Goal: Book appointment/travel/reservation

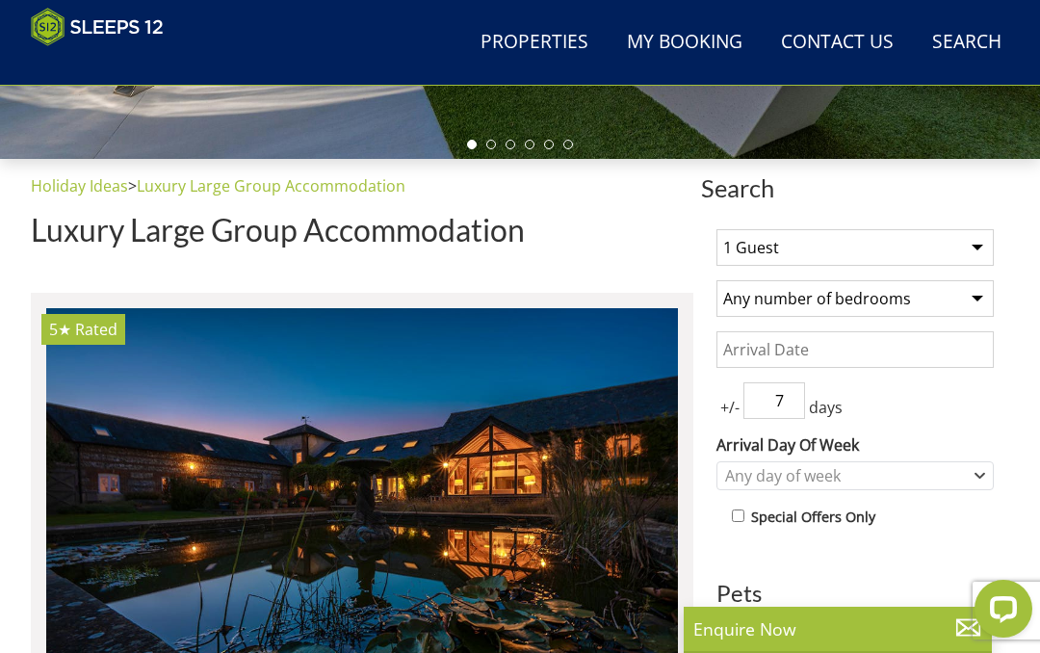
click at [981, 249] on select "1 Guest 2 Guests 3 Guests 4 Guests 5 Guests 6 Guests 7 Guests 8 Guests 9 Guests…" at bounding box center [854, 247] width 277 height 37
select select "4"
click at [974, 306] on select "Any number of bedrooms 4 Bedrooms 5 Bedrooms 6 Bedrooms 7 Bedrooms 8 Bedrooms 9…" at bounding box center [854, 298] width 277 height 37
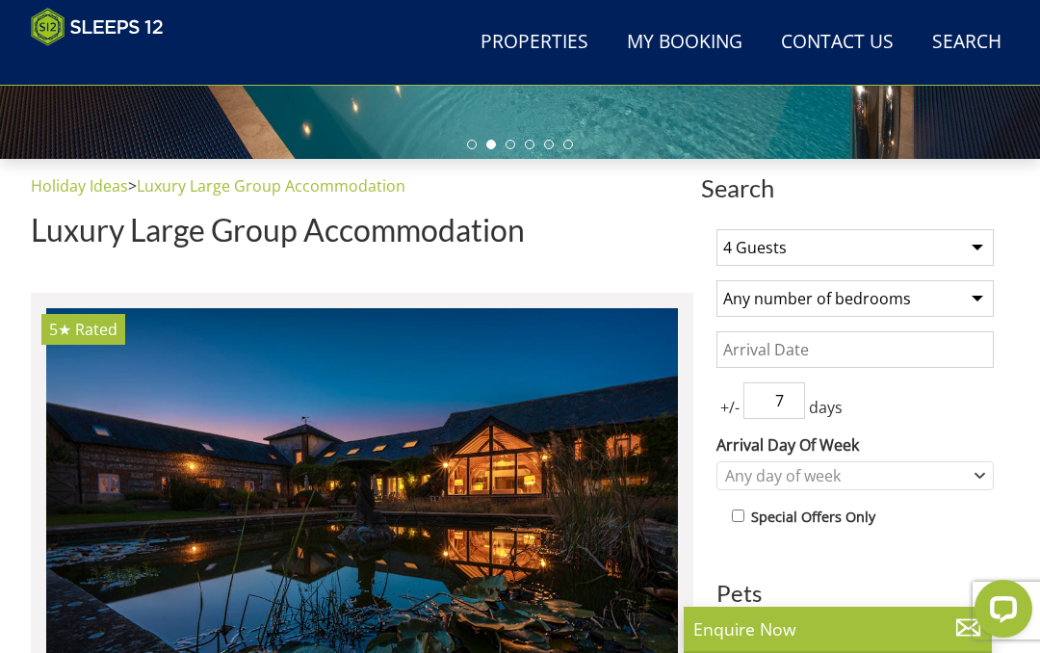
click at [951, 351] on input "Date" at bounding box center [854, 349] width 277 height 37
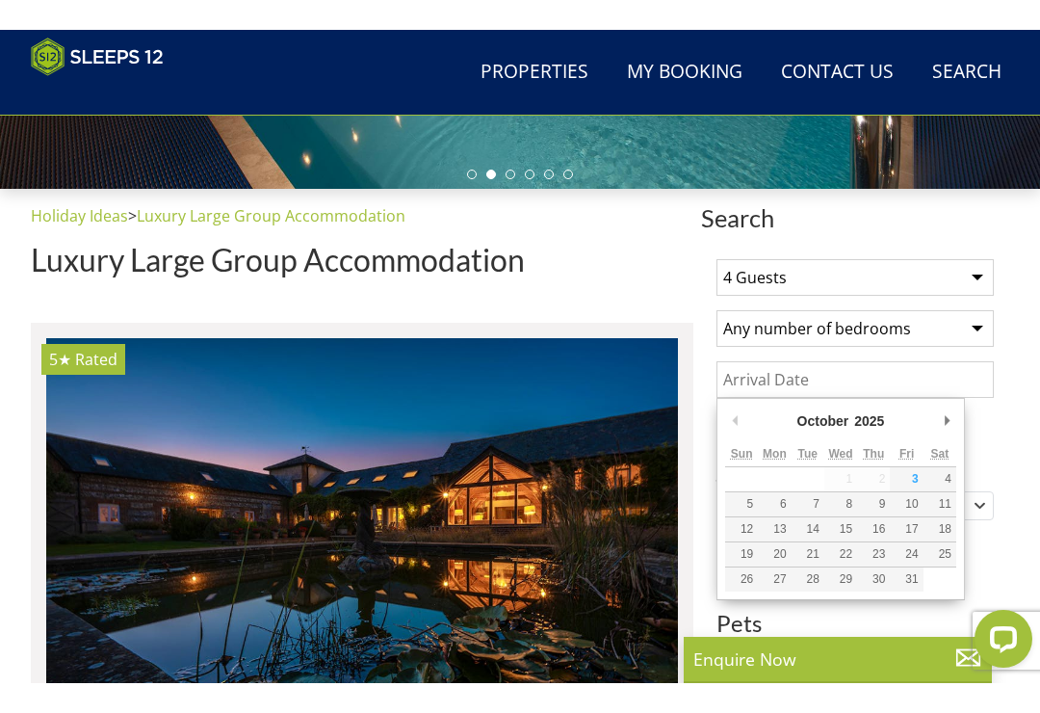
scroll to position [574, 0]
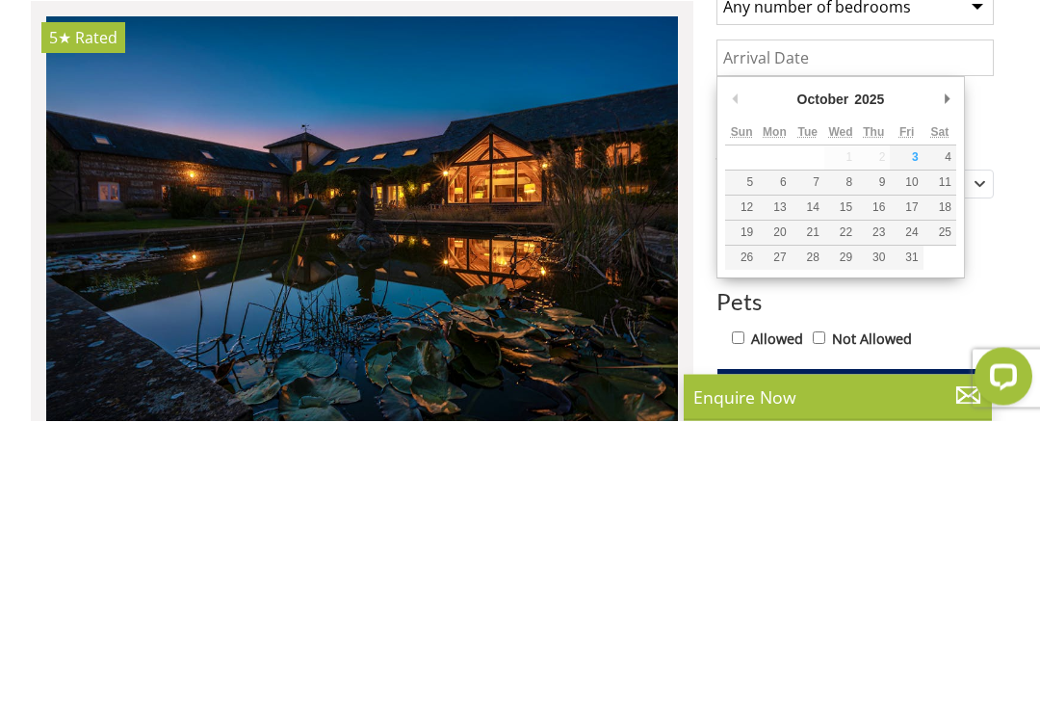
type input "[DATE]"
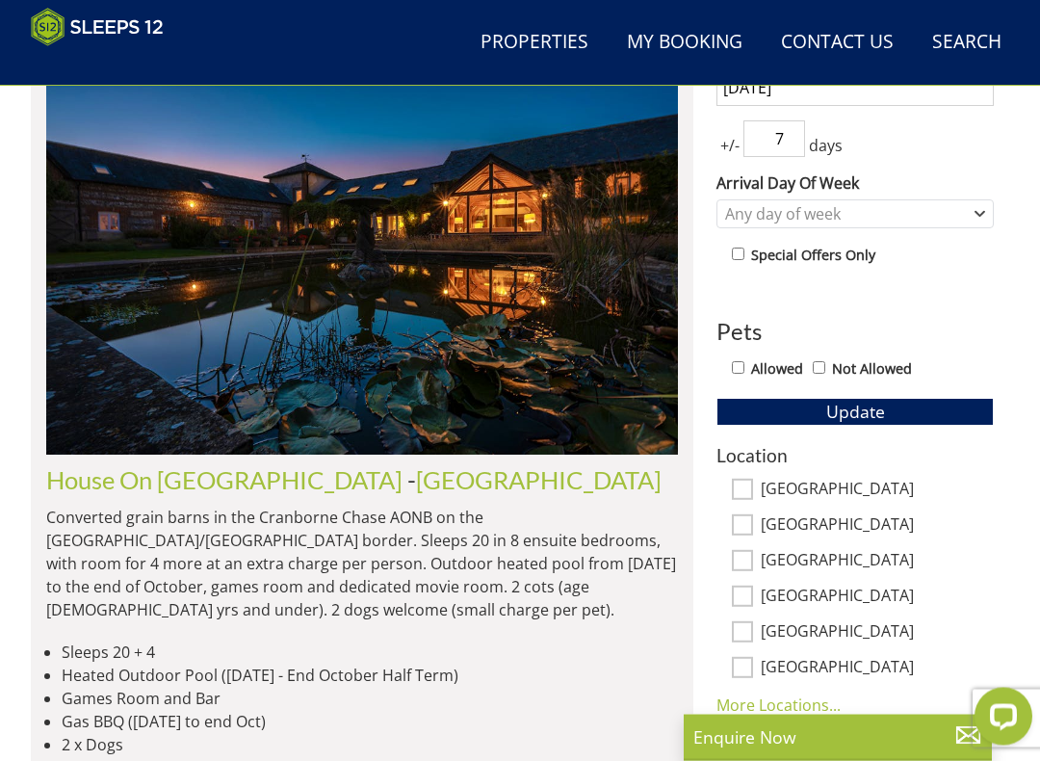
scroll to position [838, 0]
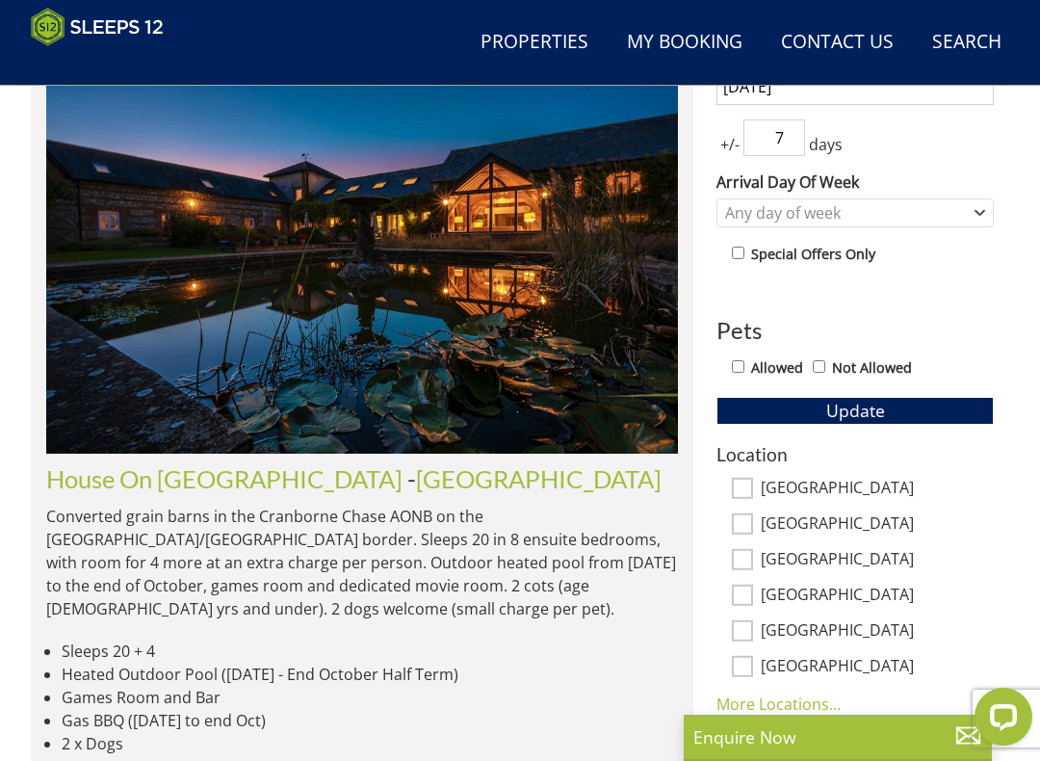
click at [919, 414] on button "Update" at bounding box center [854, 410] width 277 height 27
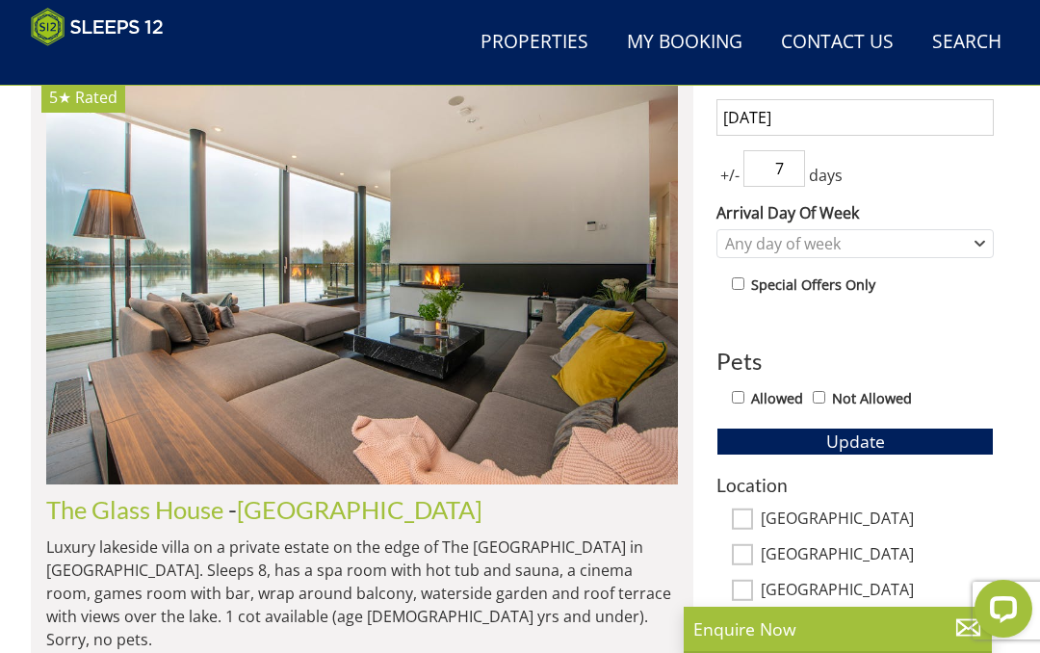
scroll to position [751, 0]
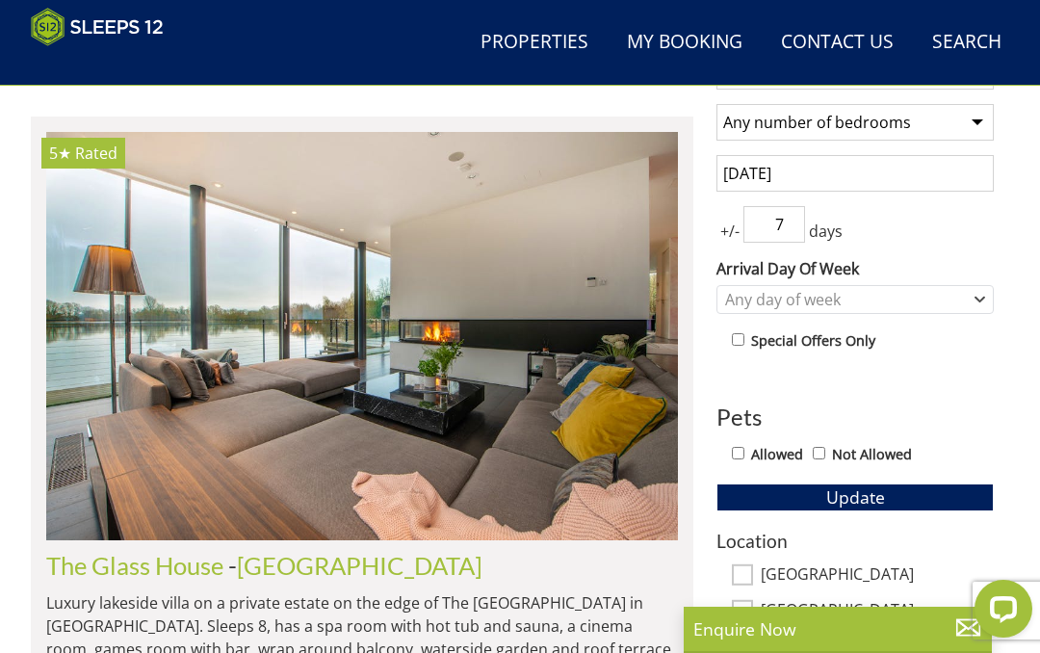
click at [613, 333] on img at bounding box center [362, 336] width 632 height 408
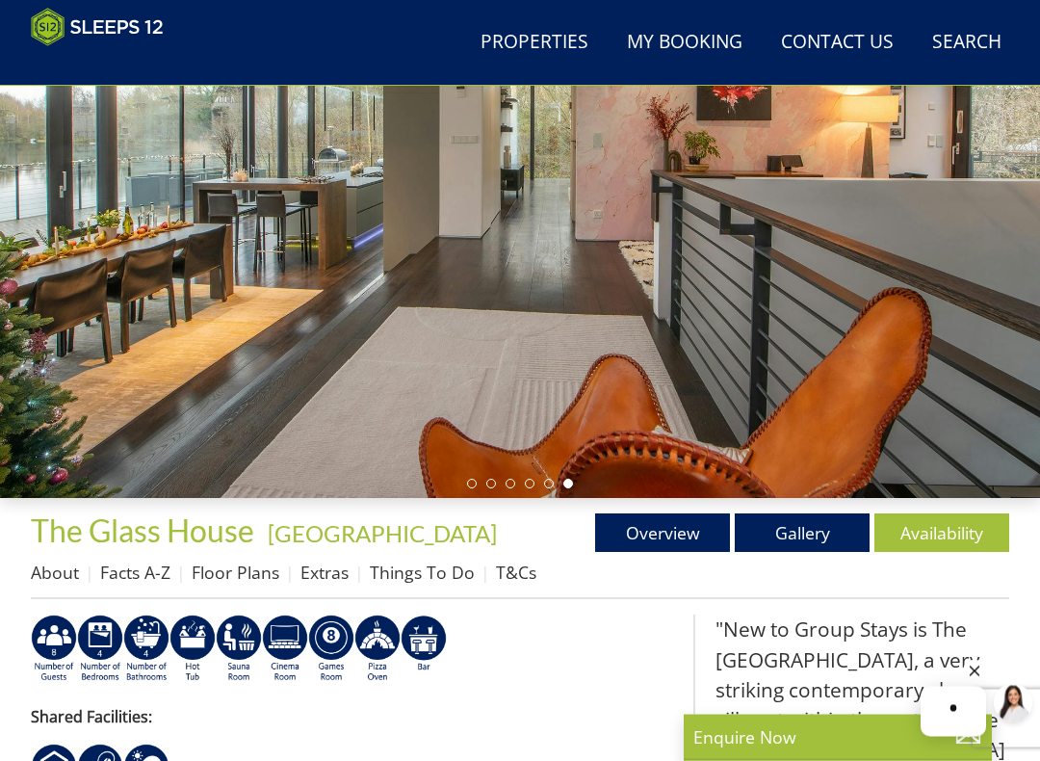
scroll to position [236, 0]
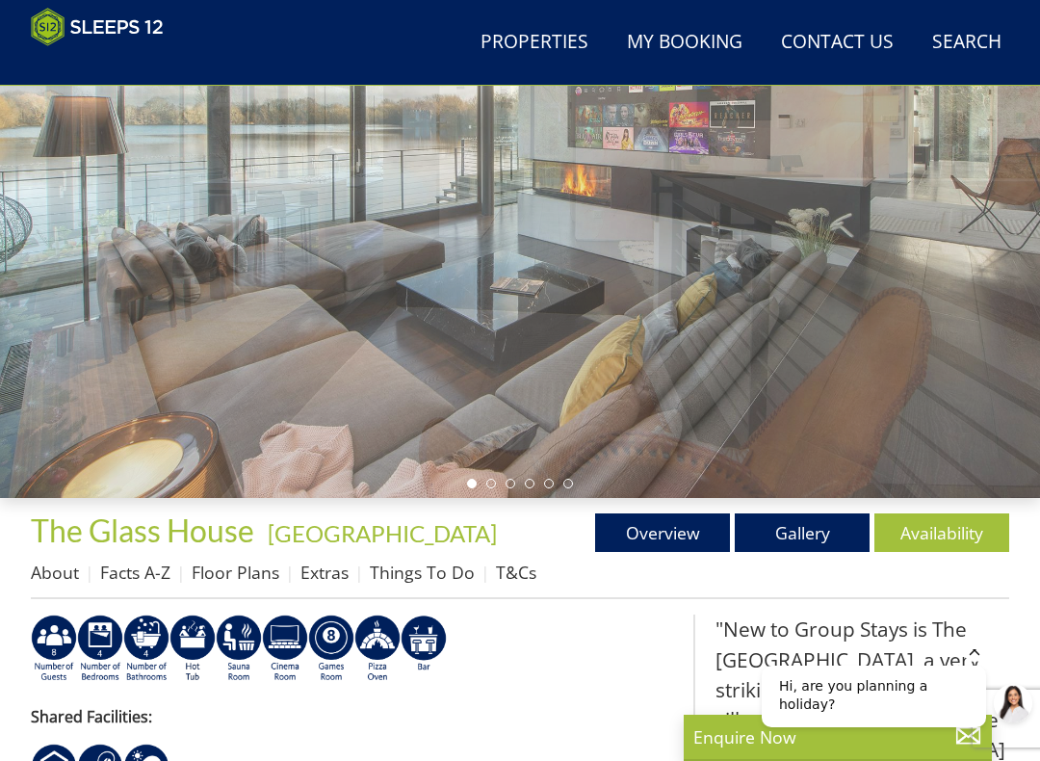
click at [815, 529] on link "Gallery" at bounding box center [802, 532] width 135 height 39
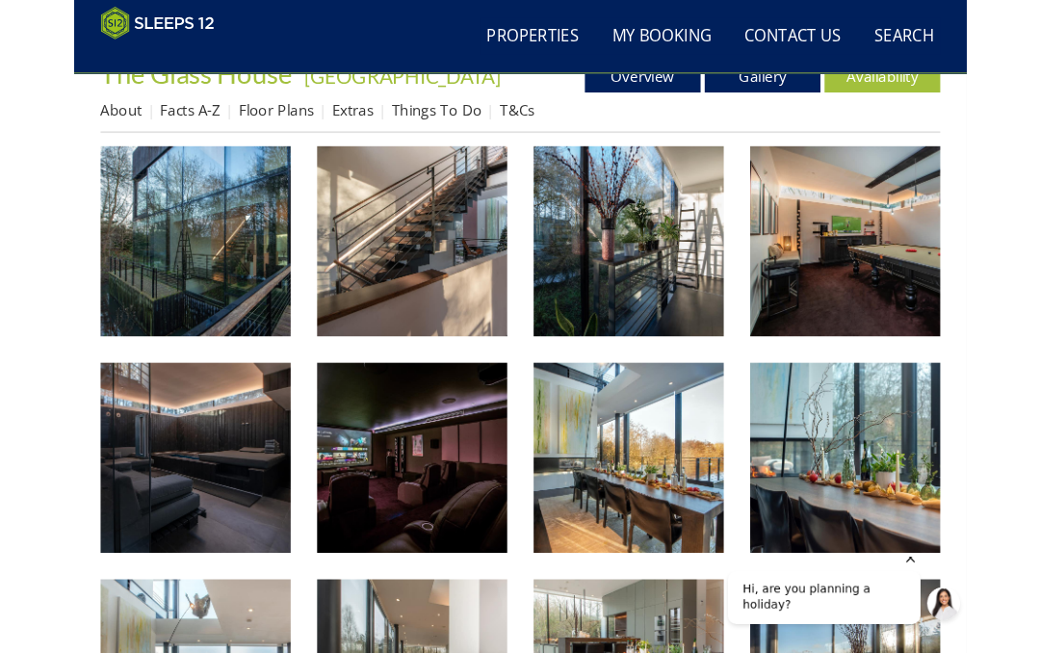
scroll to position [645, 0]
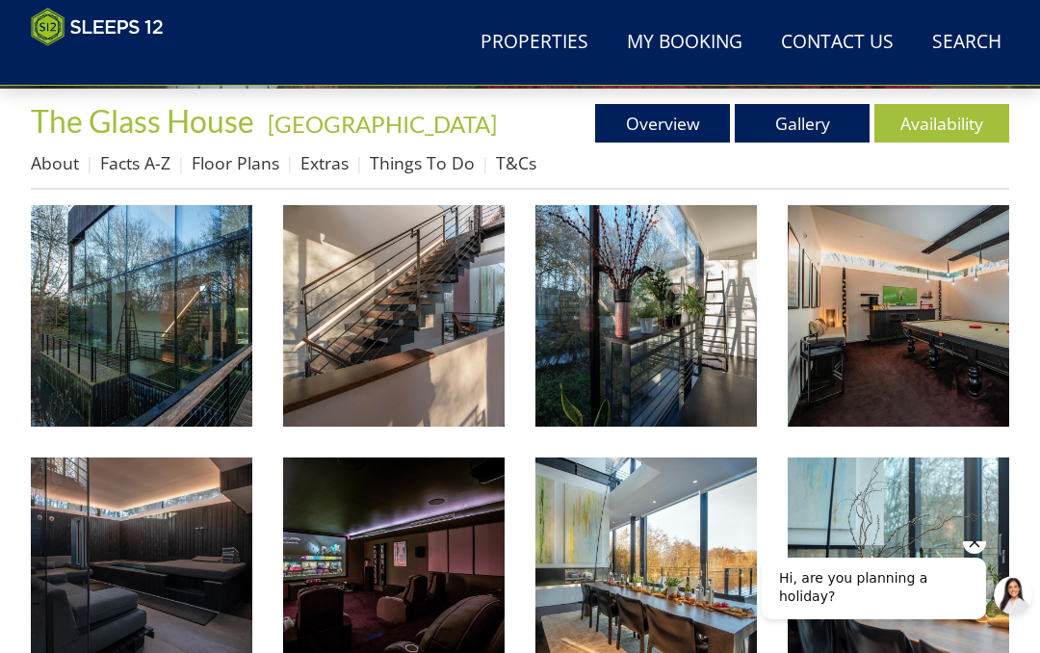
click at [924, 338] on img at bounding box center [898, 315] width 221 height 221
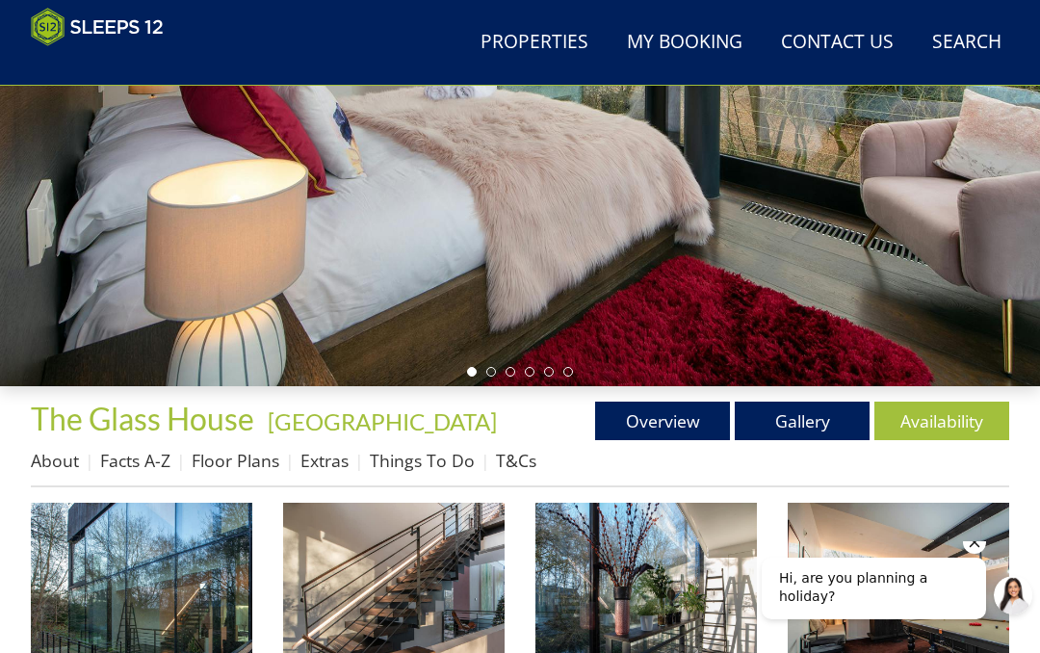
scroll to position [0, 0]
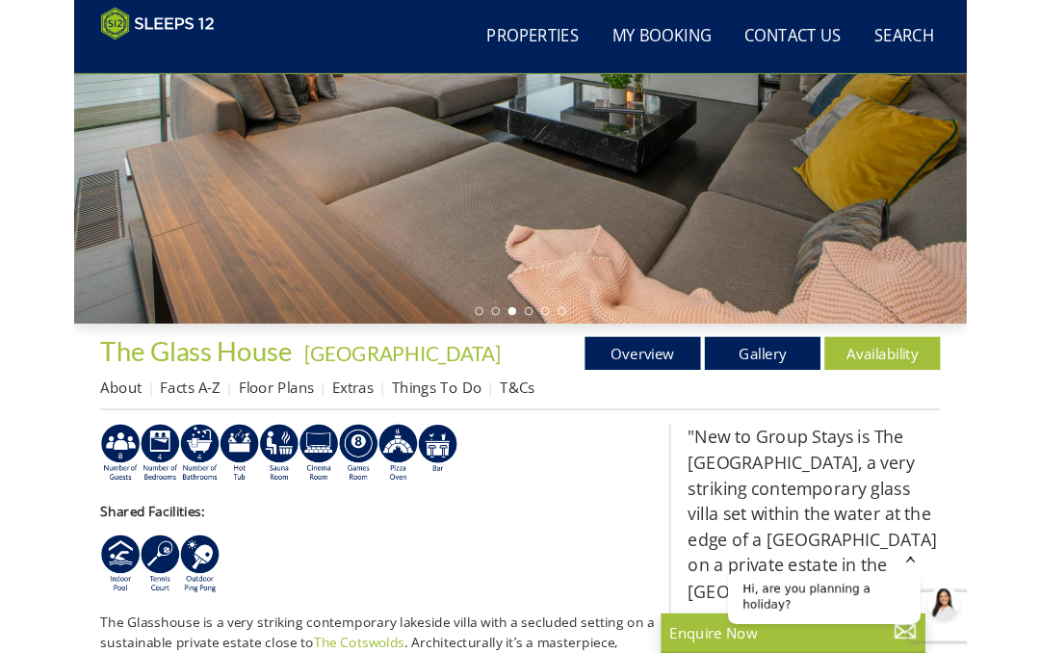
scroll to position [356, 0]
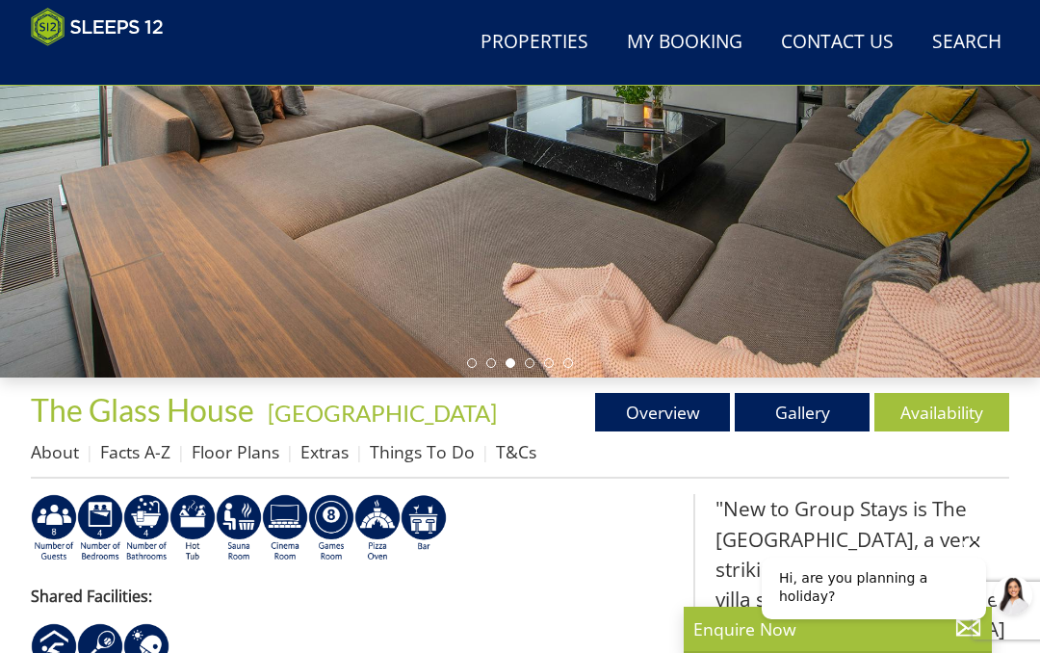
click at [329, 449] on link "Extras" at bounding box center [324, 451] width 48 height 23
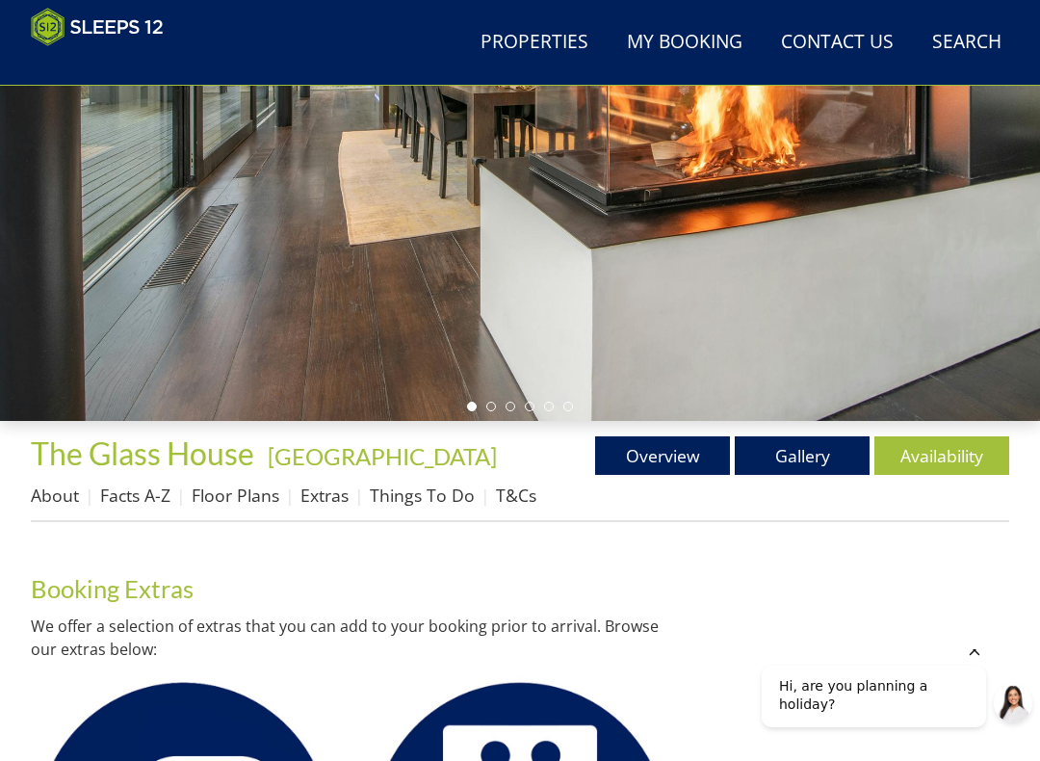
scroll to position [320, 0]
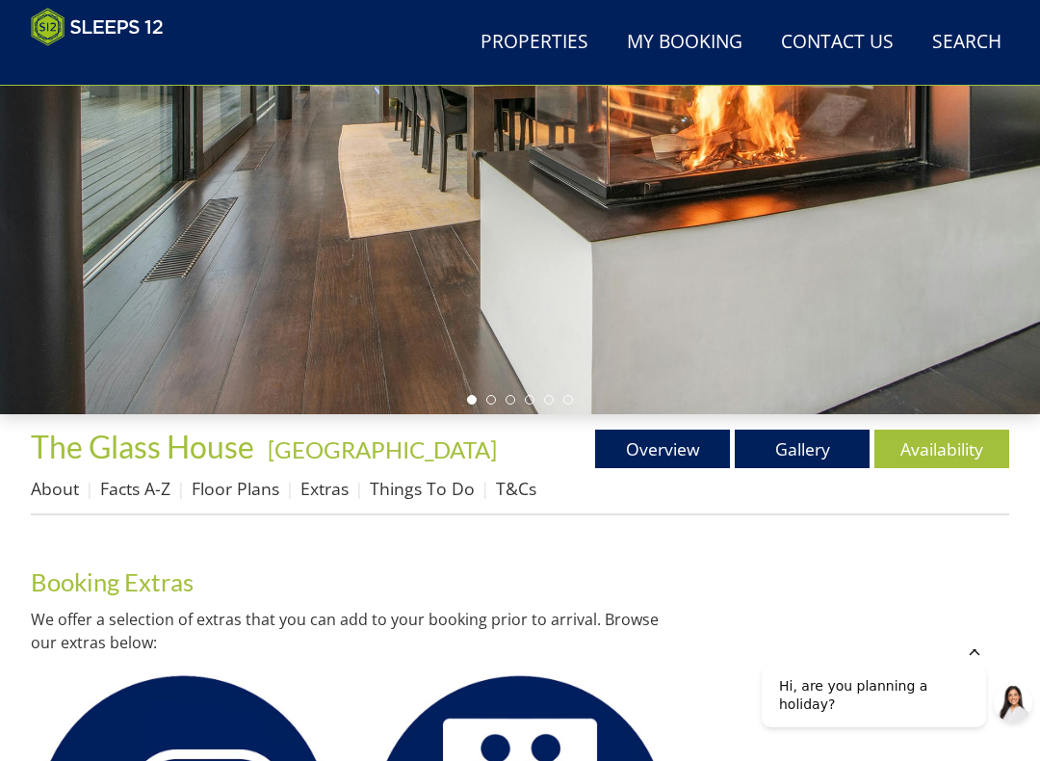
click at [795, 450] on link "Gallery" at bounding box center [802, 448] width 135 height 39
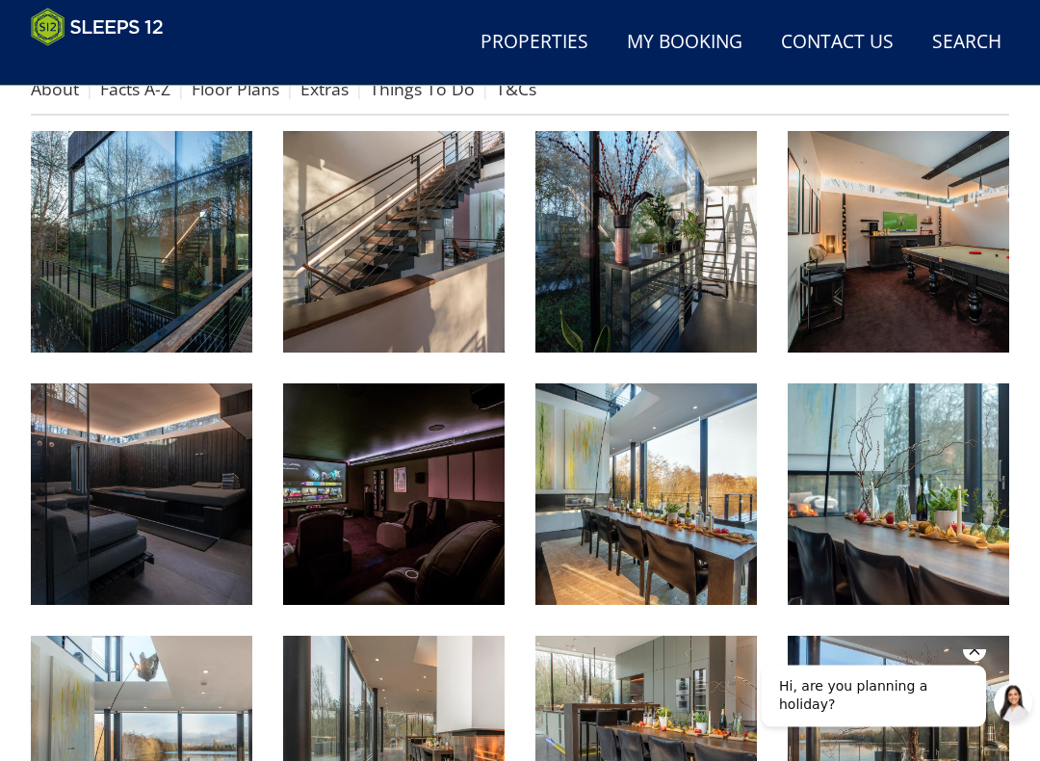
scroll to position [719, 0]
click at [151, 229] on img at bounding box center [141, 241] width 221 height 221
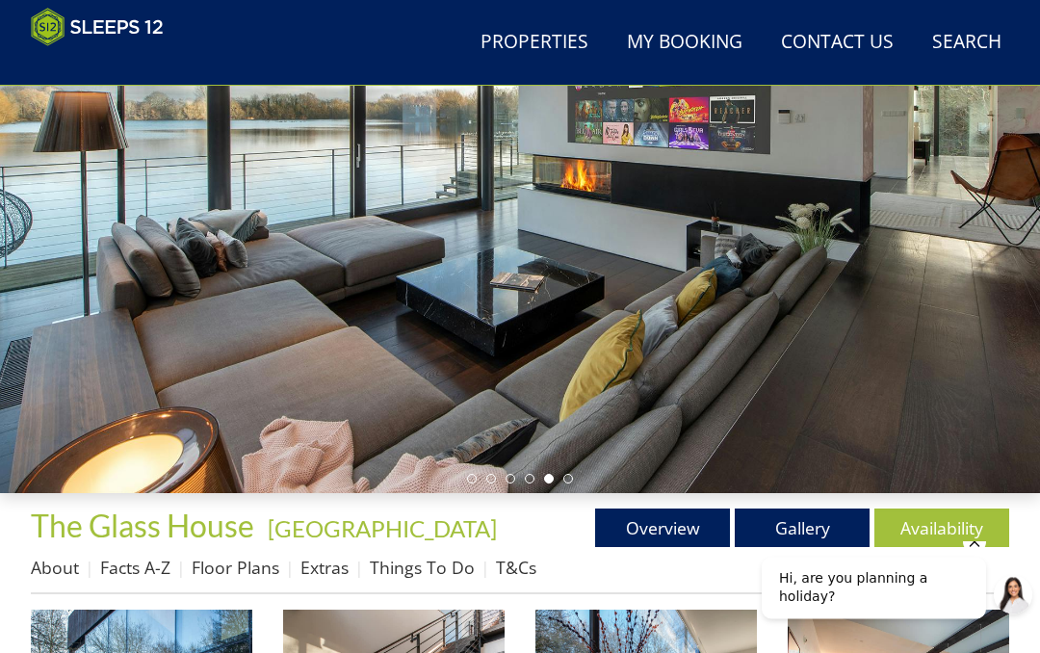
scroll to position [0, 0]
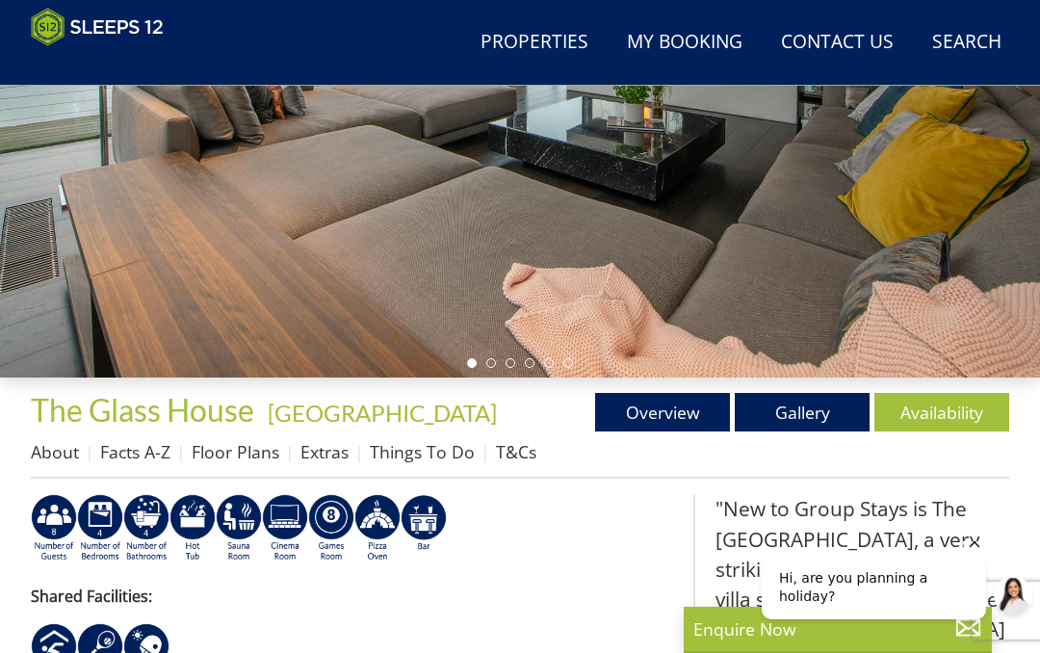
select select "4"
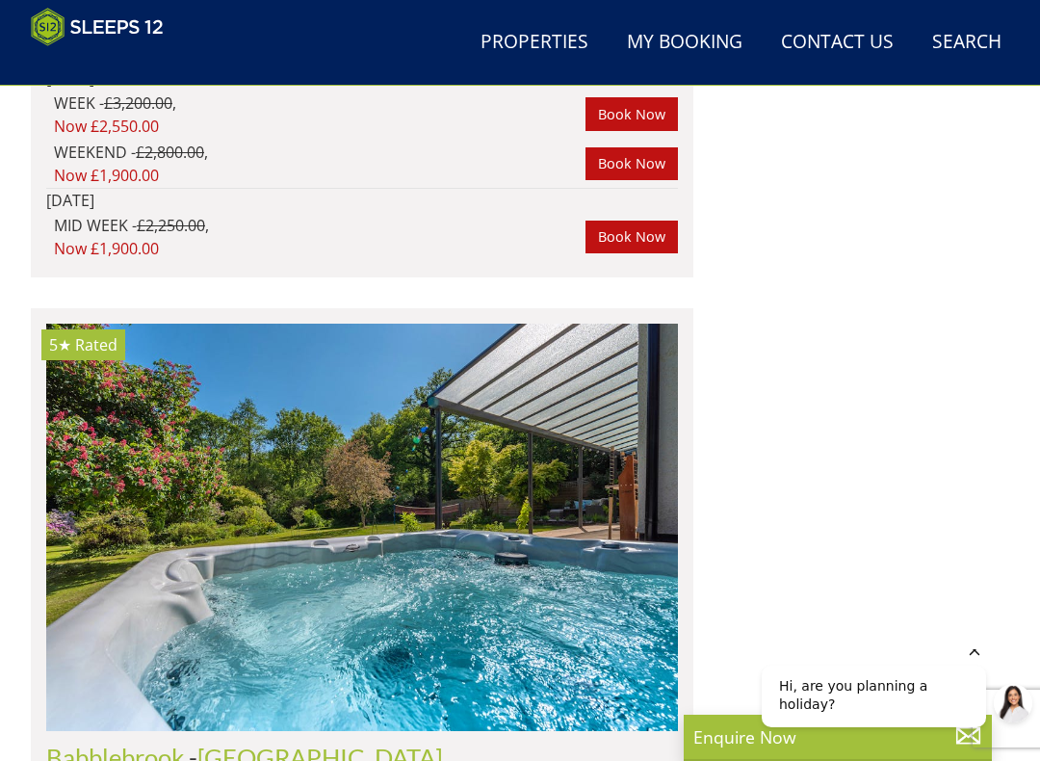
scroll to position [7215, 0]
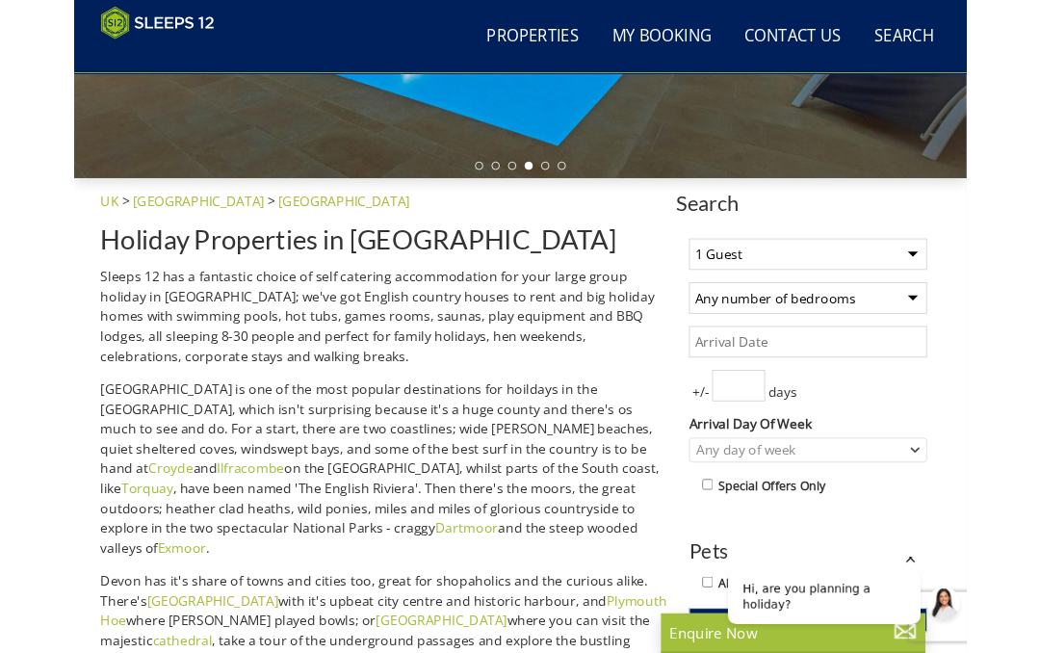
scroll to position [525, 0]
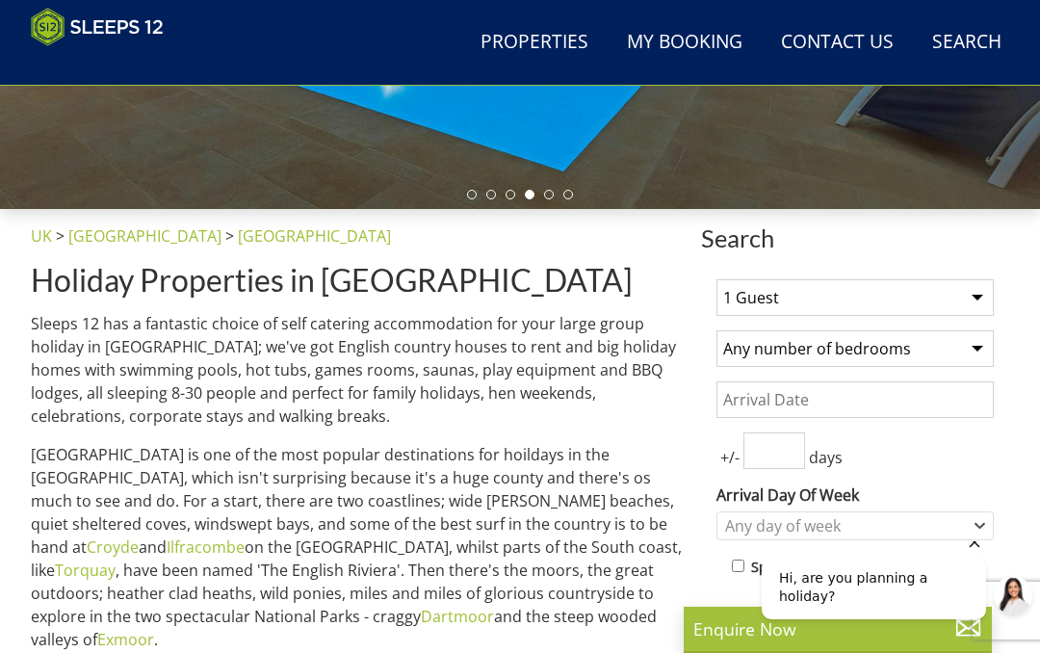
select select "4"
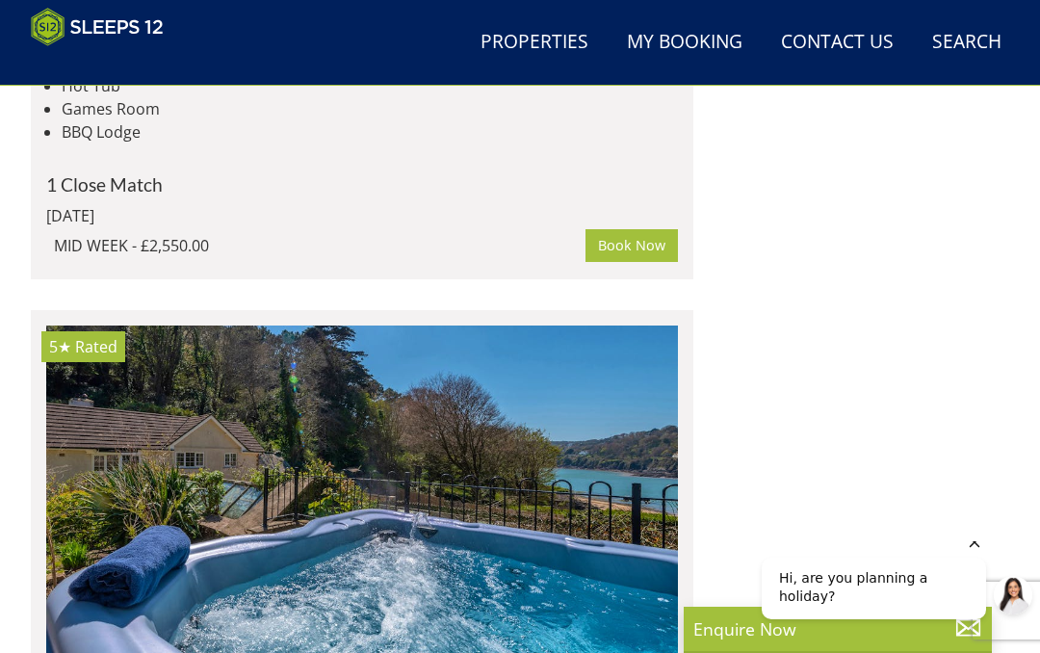
scroll to position [5172, 0]
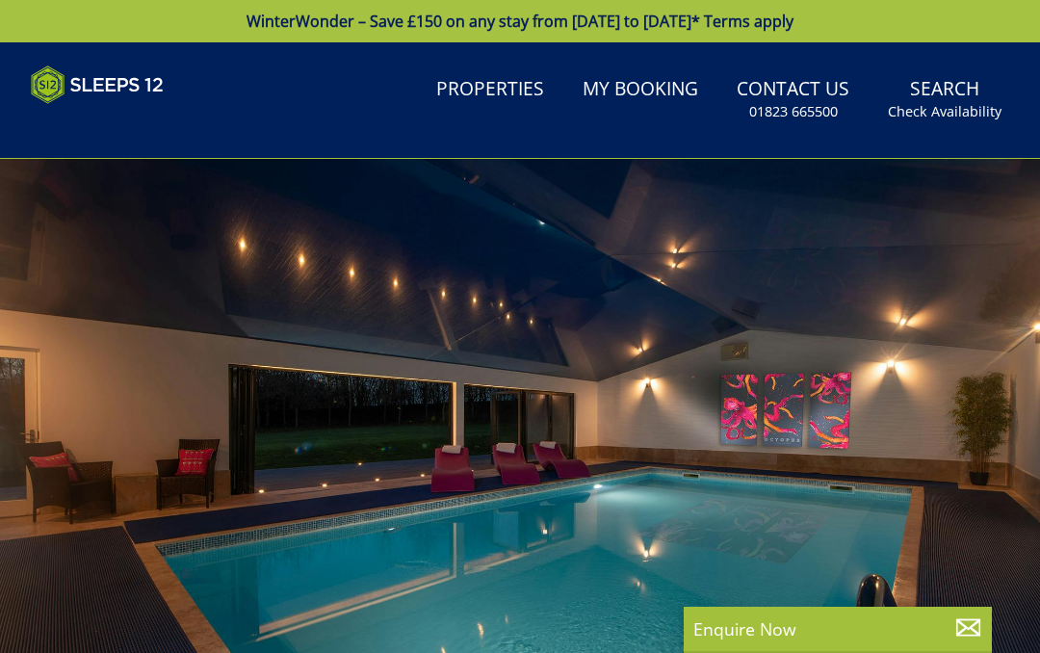
select select "4"
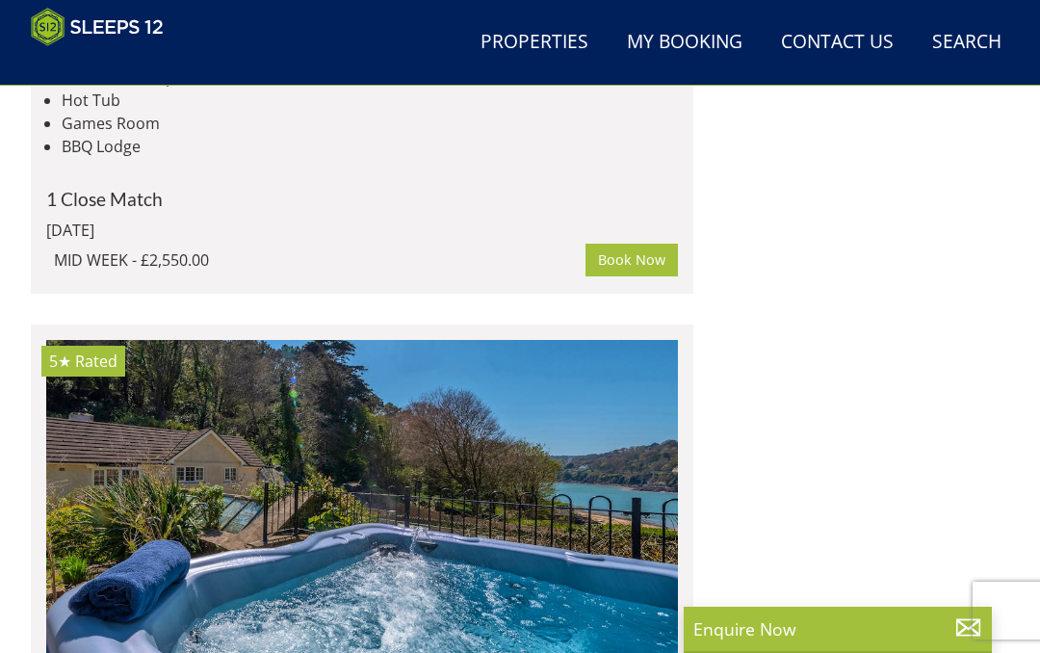
scroll to position [5052, 0]
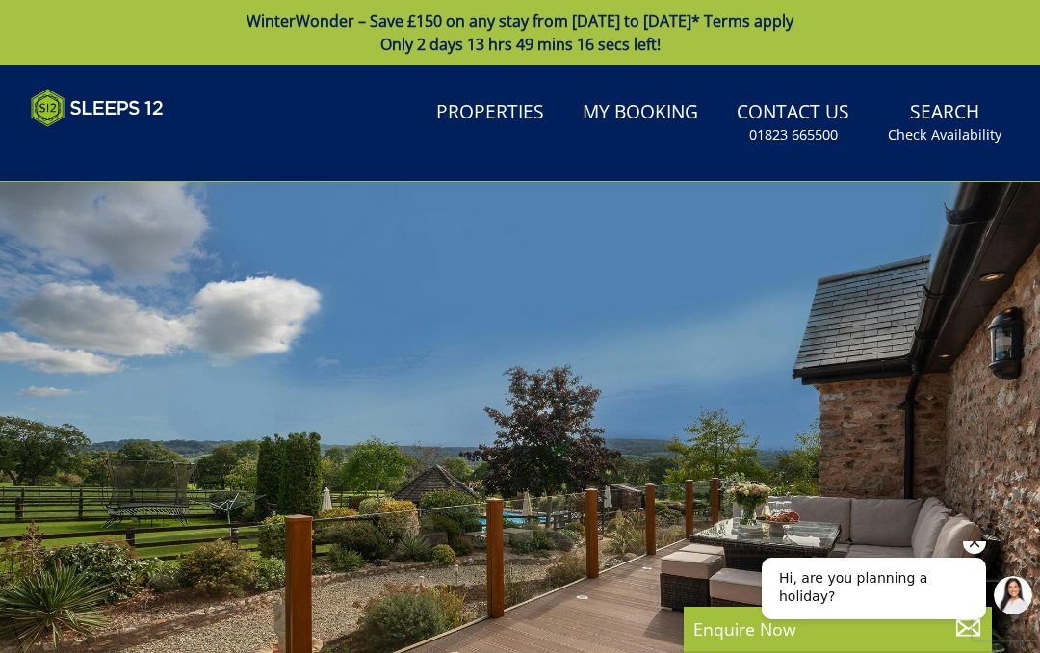
select select "4"
